Goal: Check status

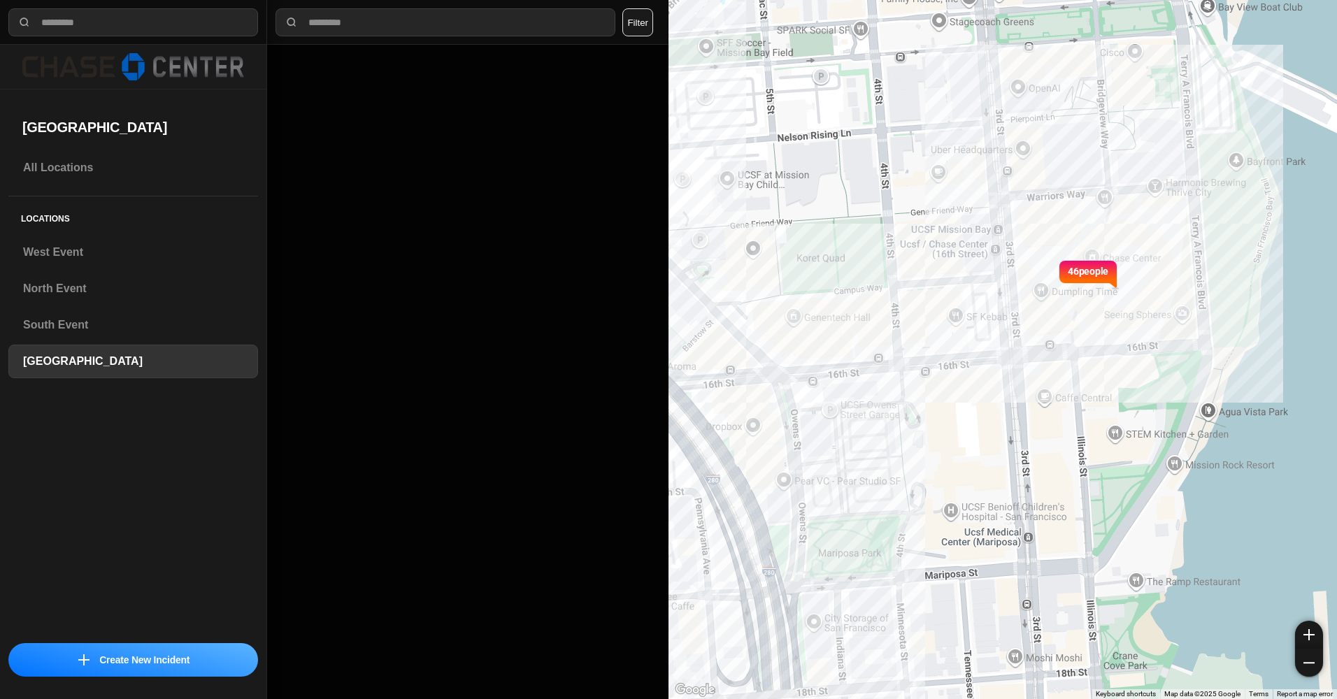
select select "*"
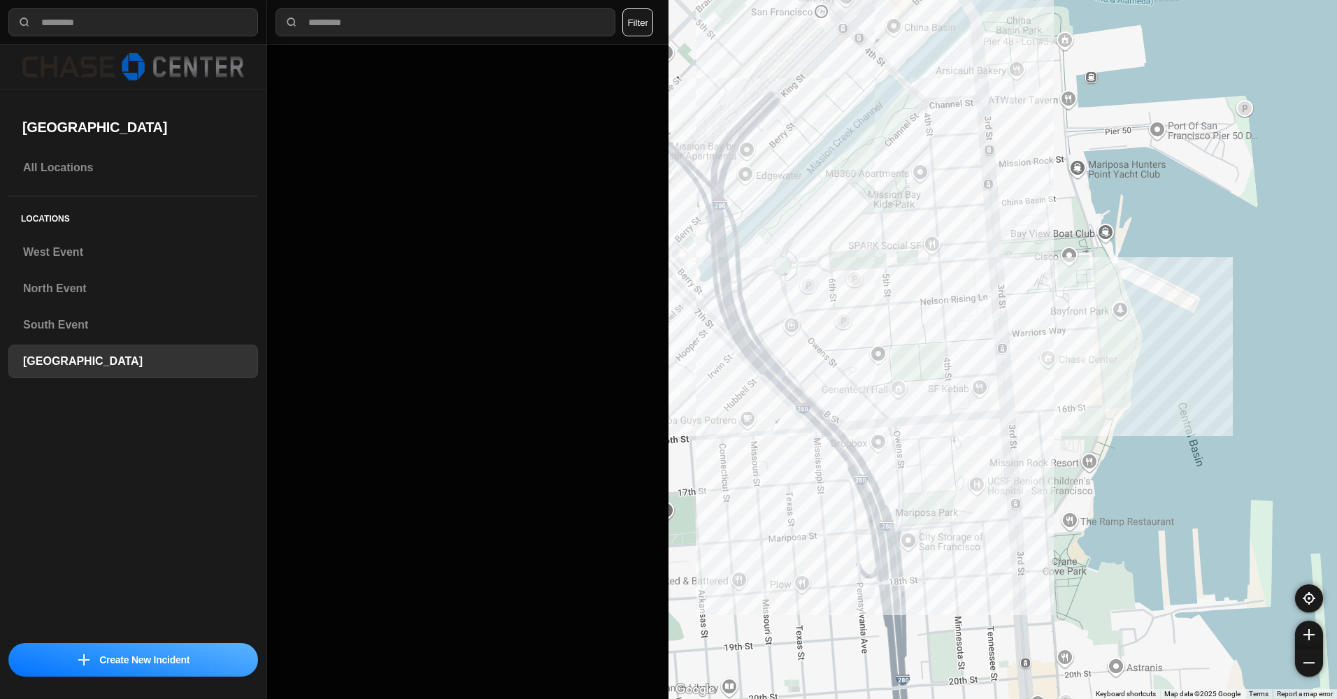
drag, startPoint x: 881, startPoint y: 320, endPoint x: 932, endPoint y: 360, distance: 64.2
click at [932, 360] on div at bounding box center [1003, 349] width 669 height 699
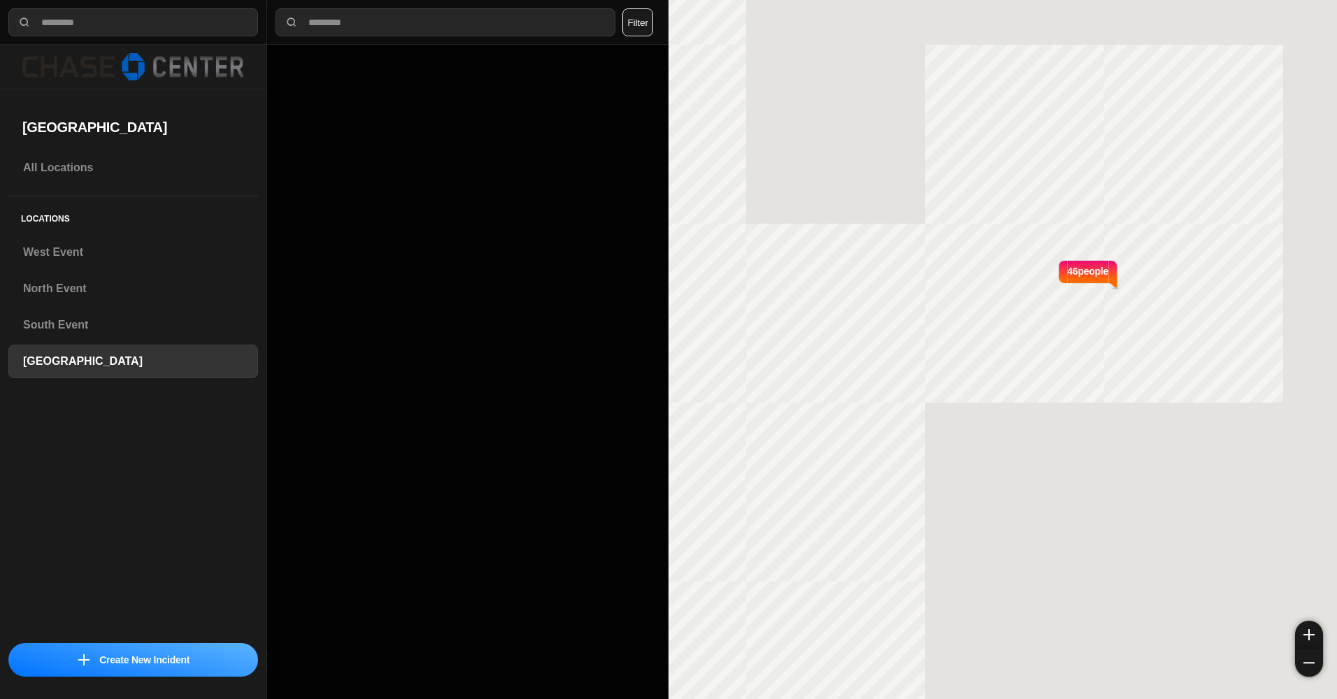
select select "*"
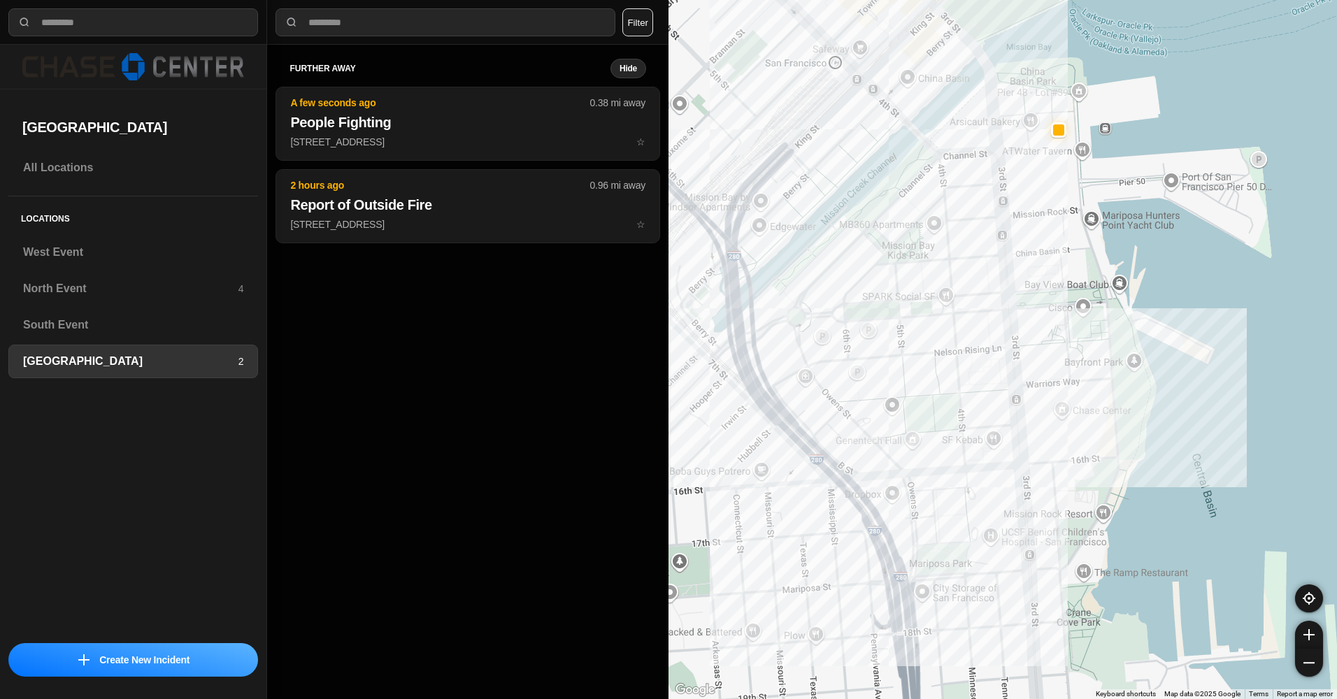
drag, startPoint x: 884, startPoint y: 334, endPoint x: 953, endPoint y: 430, distance: 118.4
click at [953, 430] on div at bounding box center [1003, 349] width 669 height 699
